Goal: Information Seeking & Learning: Learn about a topic

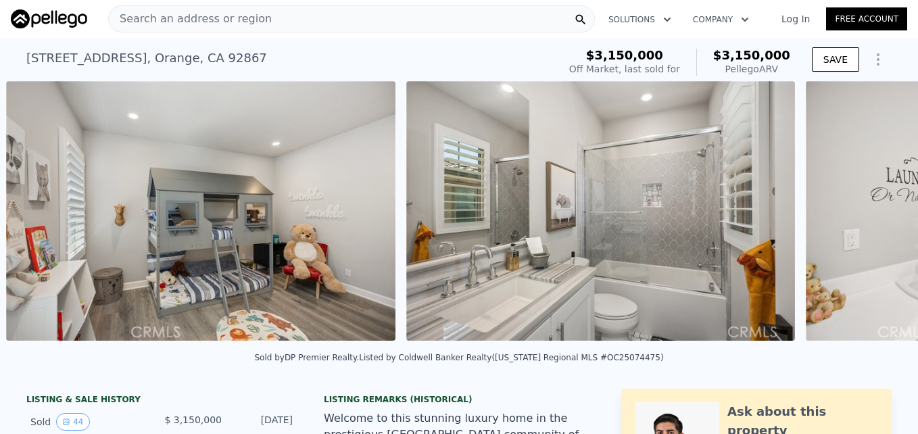
scroll to position [0, 11419]
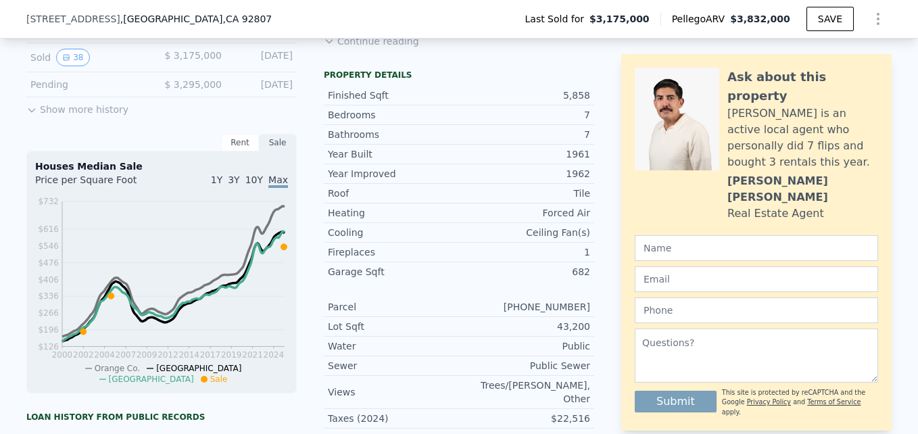
scroll to position [435, 0]
